Goal: Find specific page/section: Find specific page/section

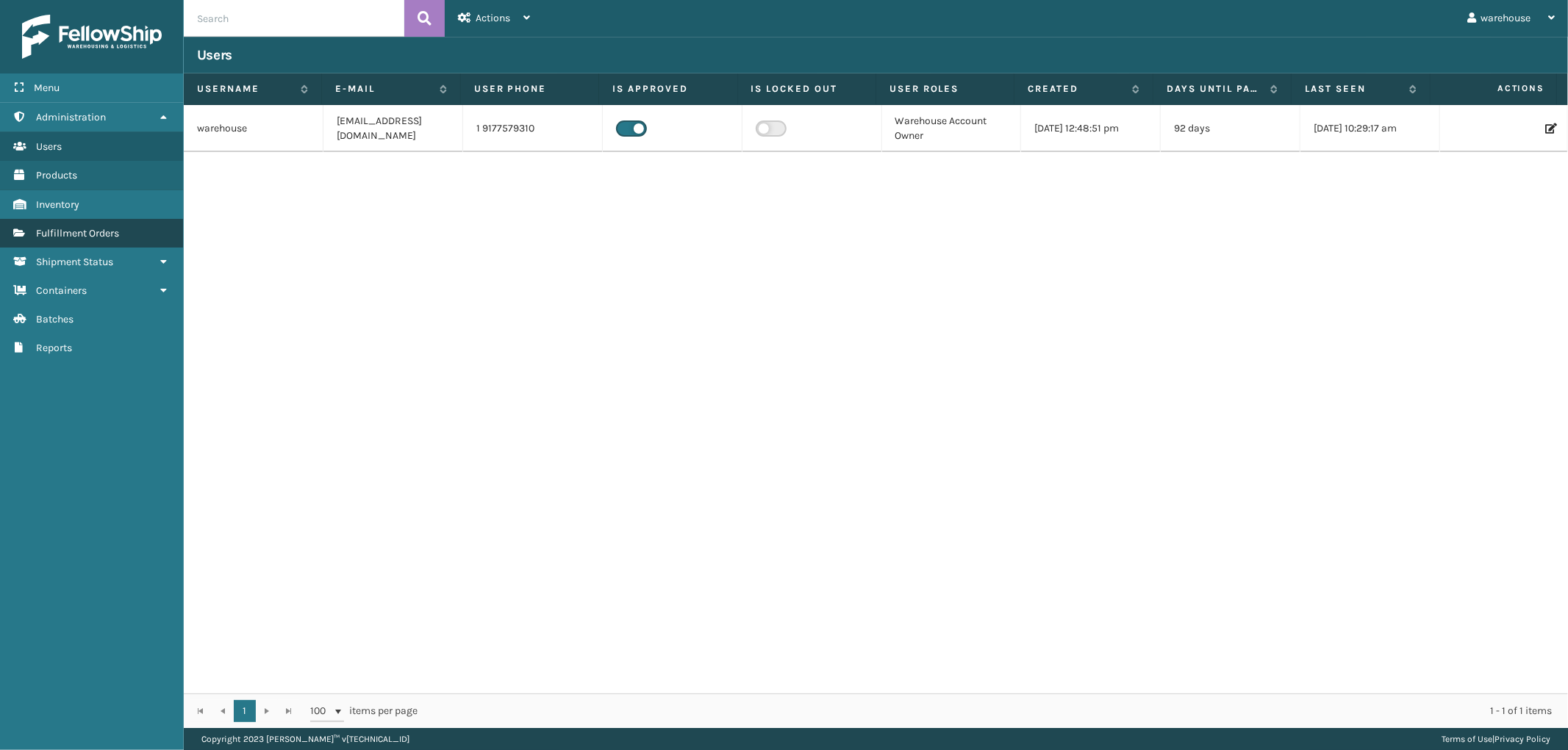
click at [110, 227] on span "Fulfillment Orders" at bounding box center [77, 234] width 83 height 13
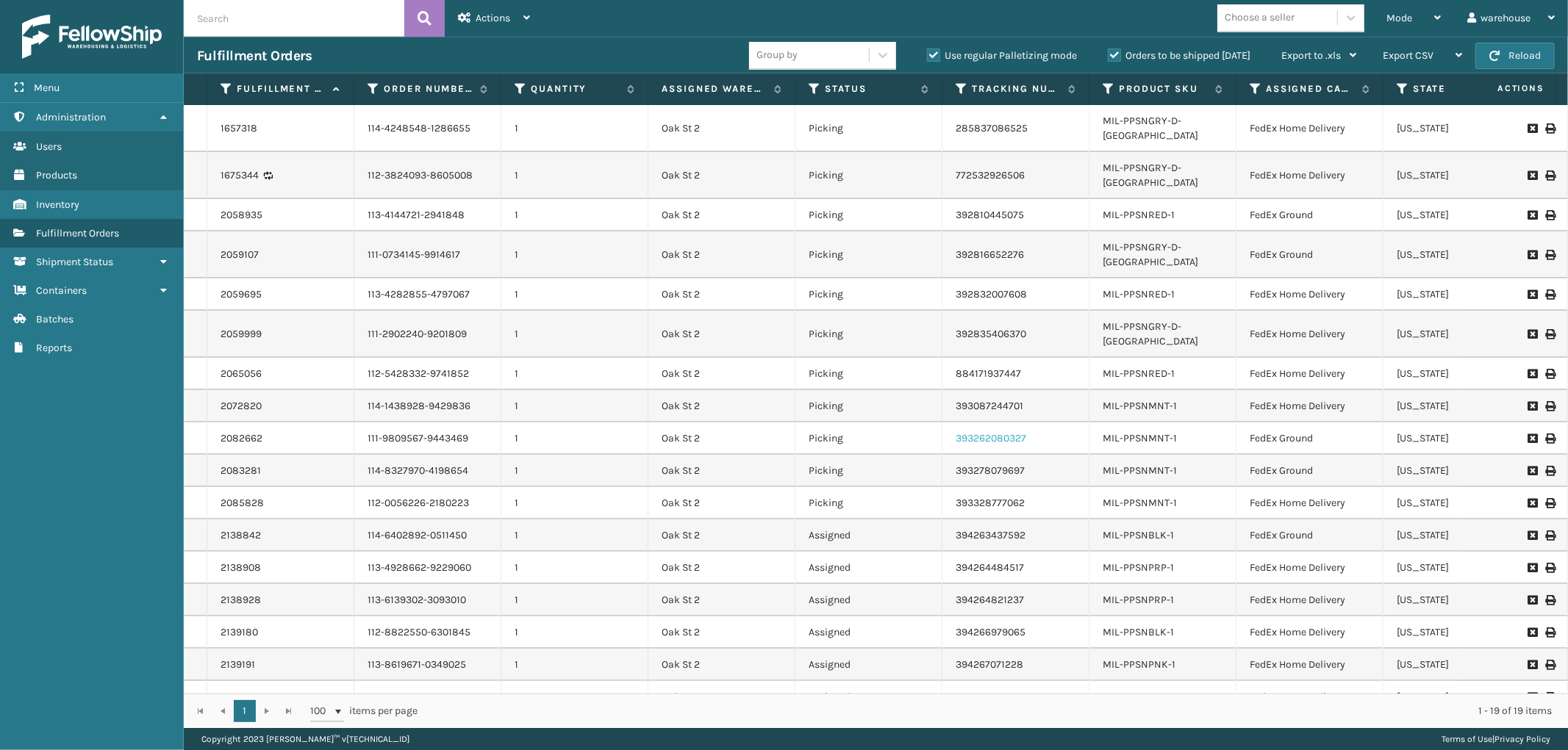
scroll to position [38, 0]
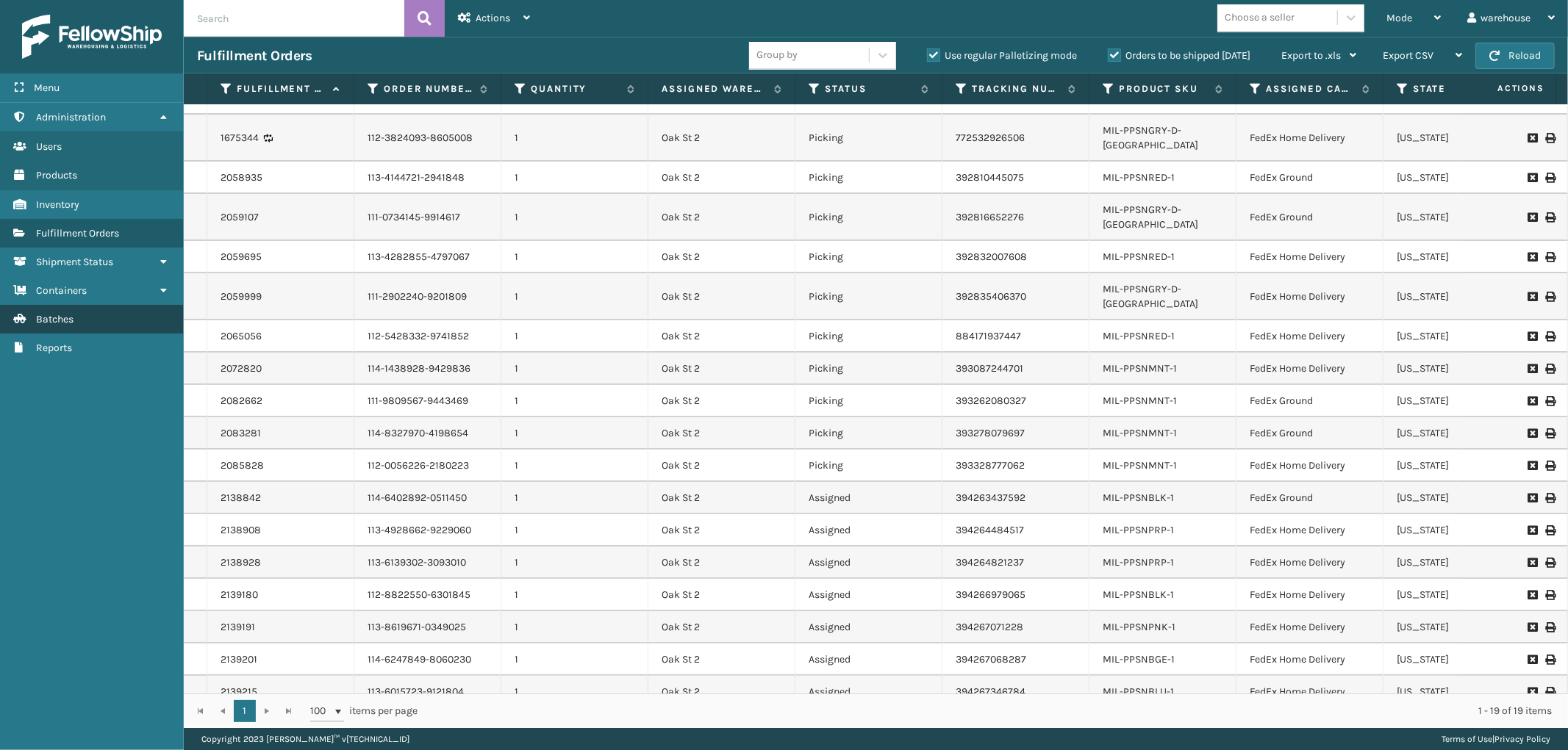
click at [128, 311] on link "Batches" at bounding box center [91, 320] width 183 height 29
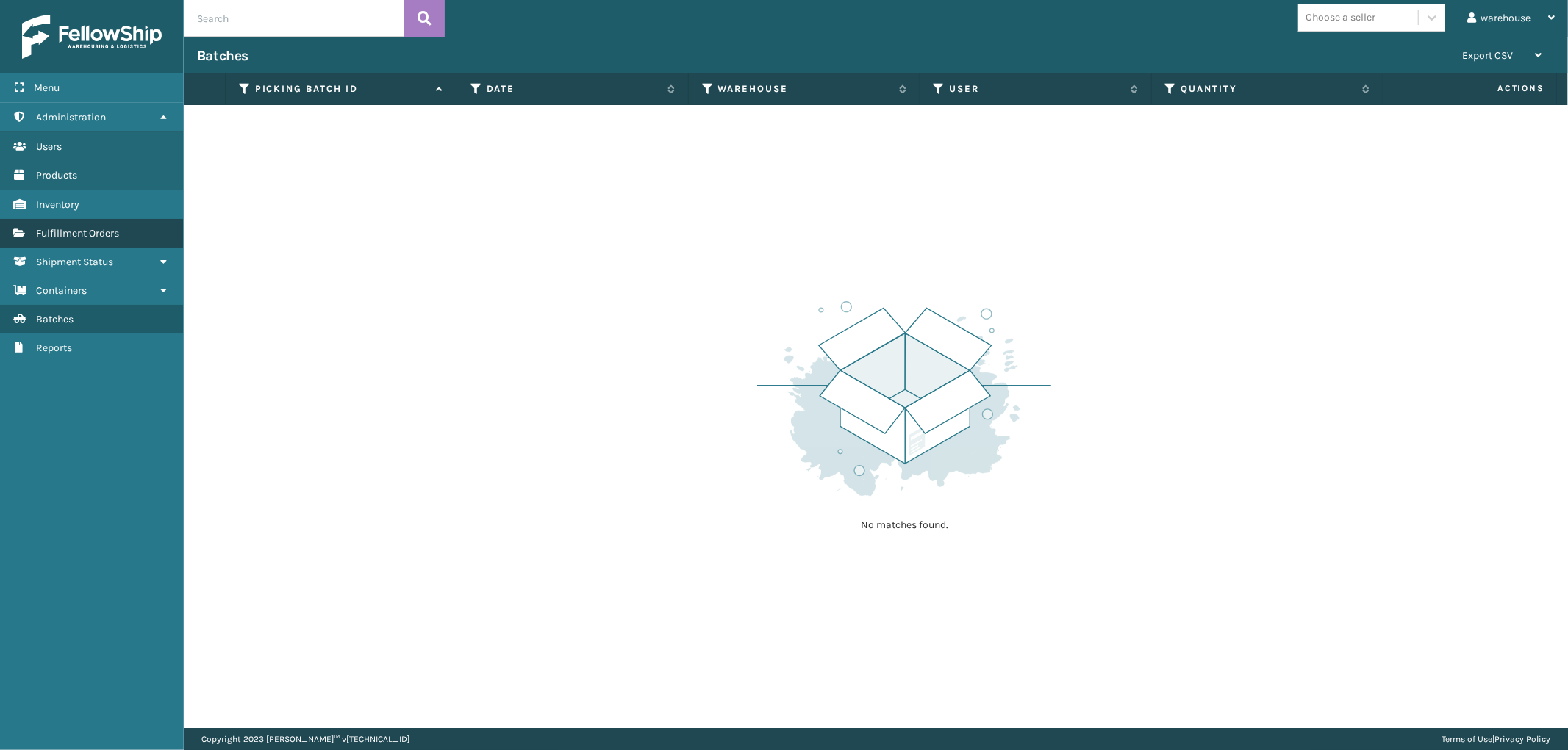
click at [108, 227] on span "Fulfillment Orders" at bounding box center [77, 234] width 83 height 13
